Goal: Task Accomplishment & Management: Manage account settings

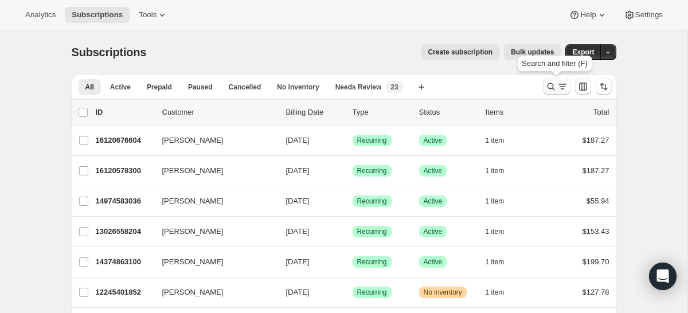
click at [552, 90] on icon "Search and filter results" at bounding box center [550, 86] width 11 height 11
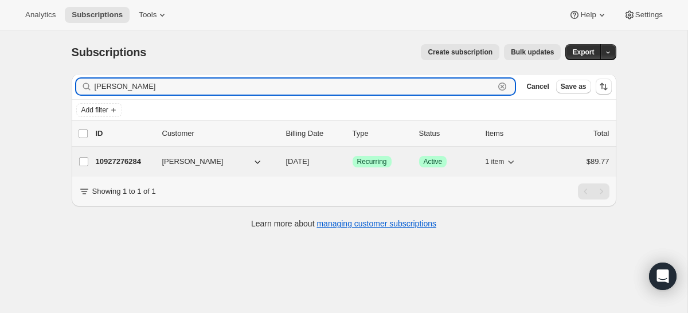
type input "[PERSON_NAME]"
click at [121, 162] on p "10927276284" at bounding box center [124, 161] width 57 height 11
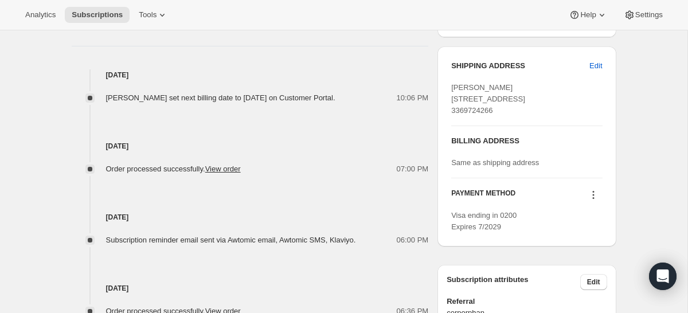
scroll to position [455, 0]
click at [236, 174] on link "View order" at bounding box center [223, 169] width 36 height 9
